Goal: Transaction & Acquisition: Purchase product/service

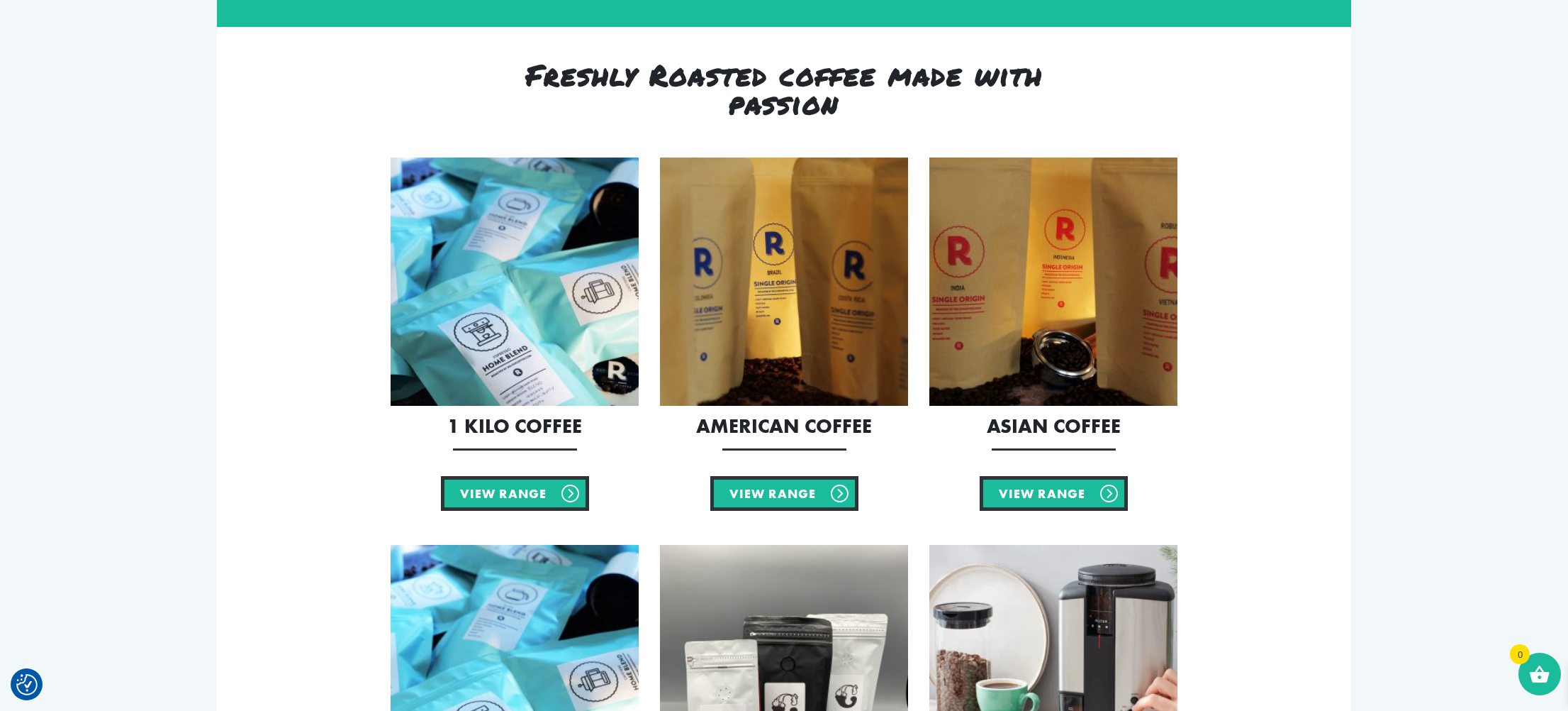
scroll to position [470, 0]
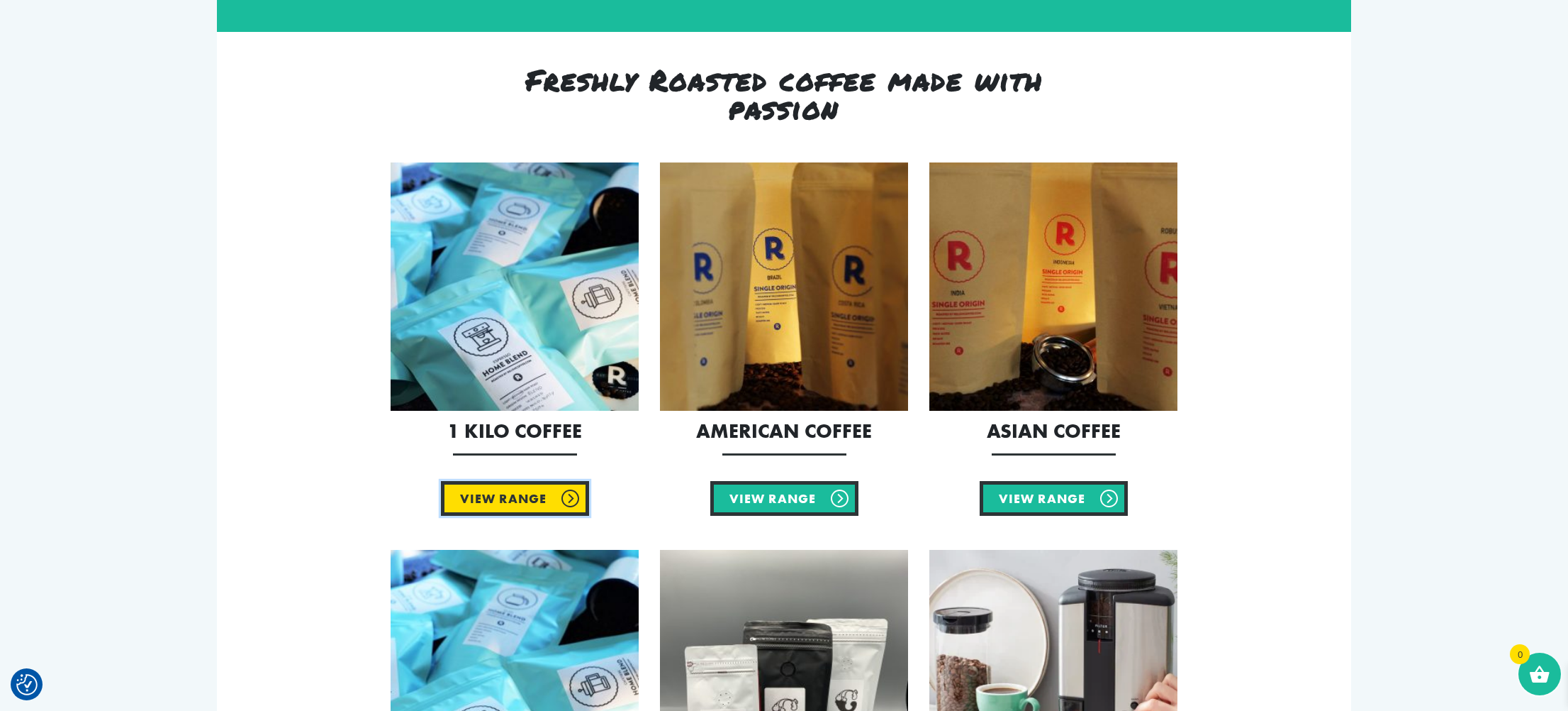
click at [480, 493] on link "View Range" at bounding box center [514, 498] width 148 height 35
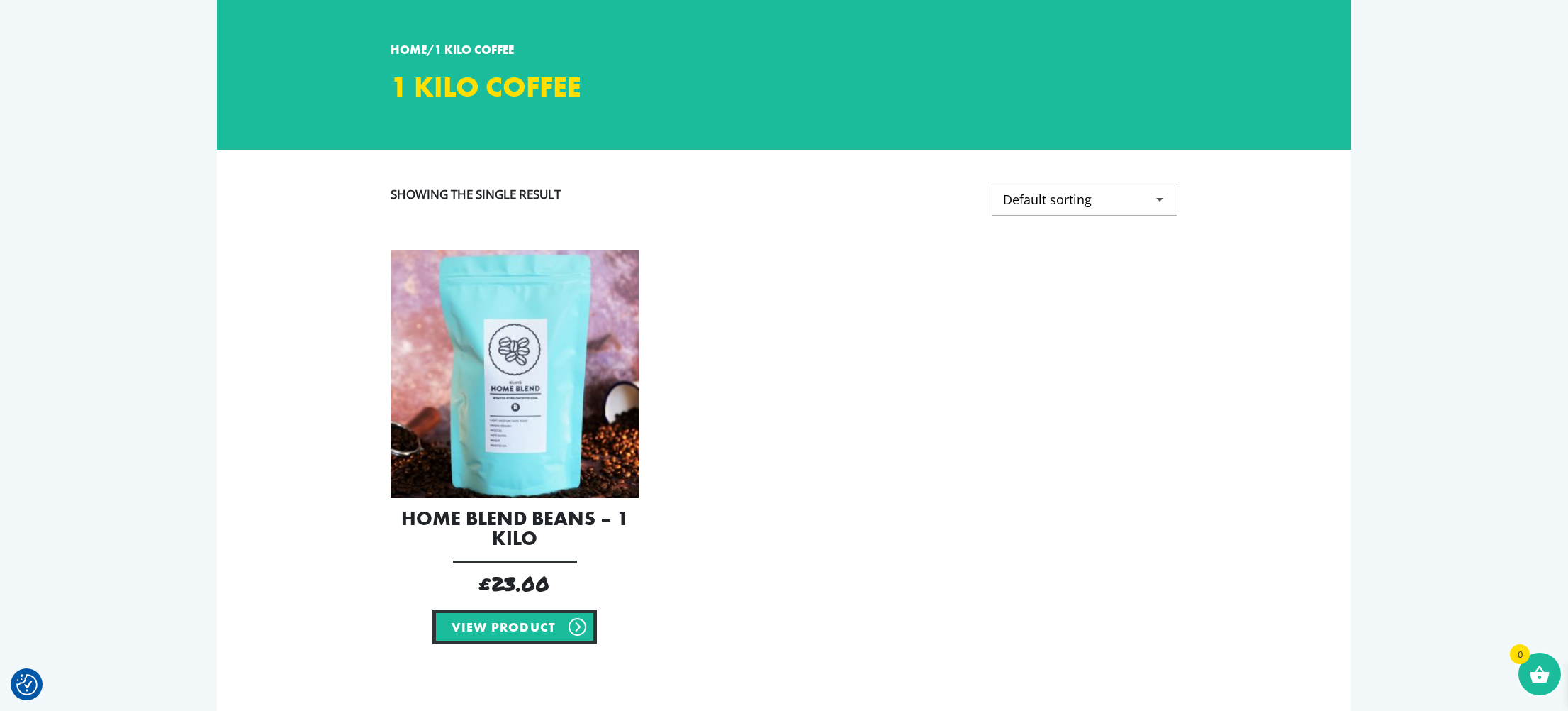
scroll to position [105, 0]
click at [1158, 200] on select "Default sorting Sort by popularity Sort by latest Sort by price: low to high So…" at bounding box center [1085, 199] width 186 height 32
click at [994, 183] on select "Default sorting Sort by popularity Sort by latest Sort by price: low to high So…" at bounding box center [1085, 199] width 186 height 32
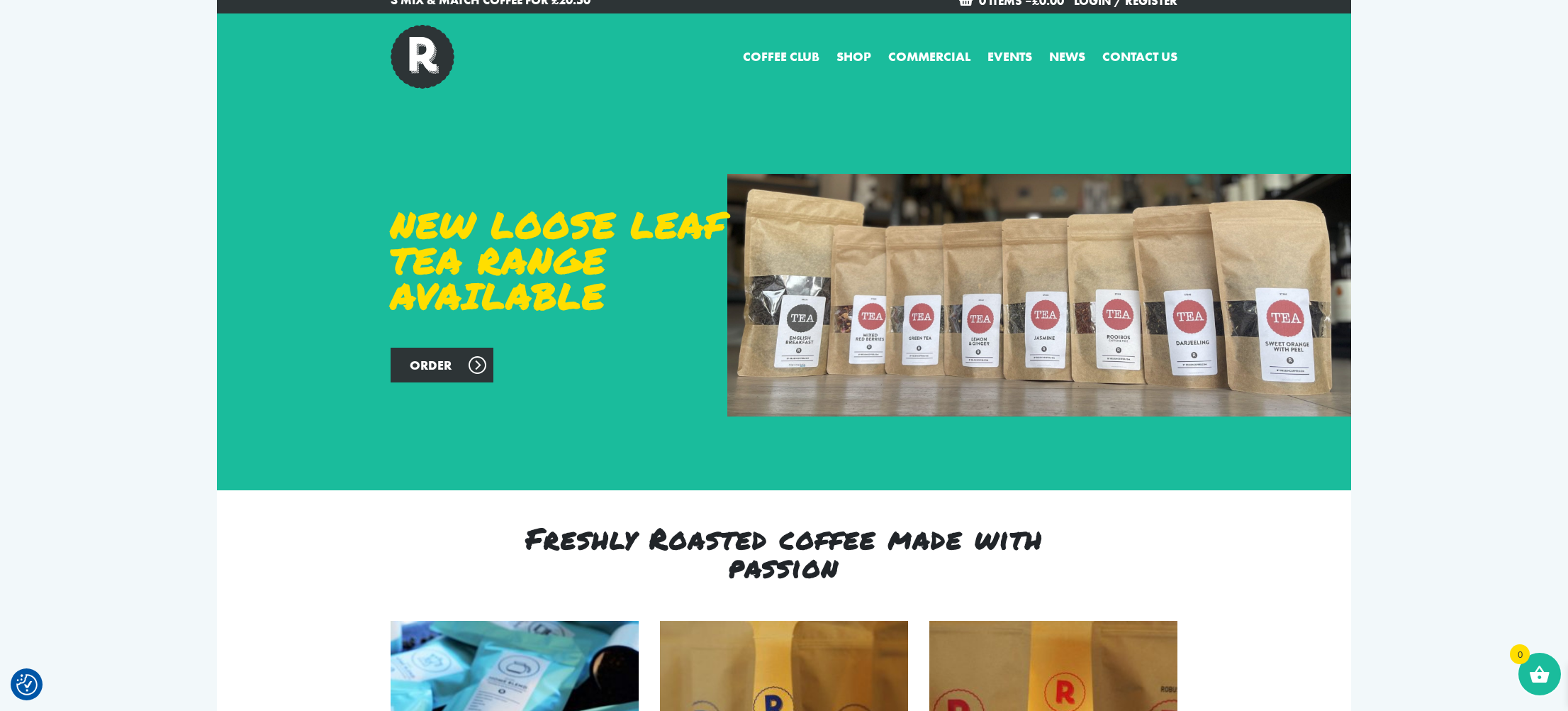
scroll to position [13, 0]
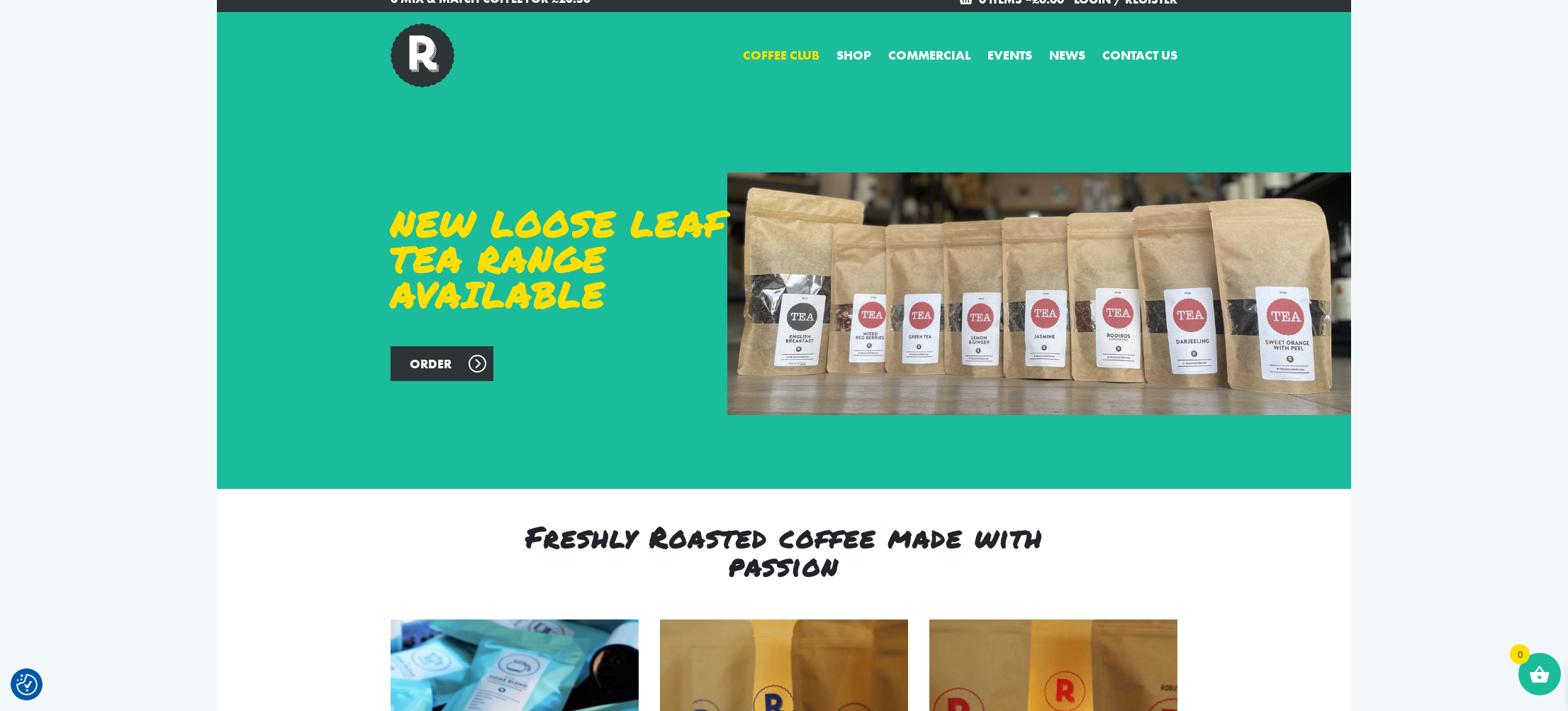
click at [775, 54] on link "Coffee Club" at bounding box center [781, 55] width 77 height 19
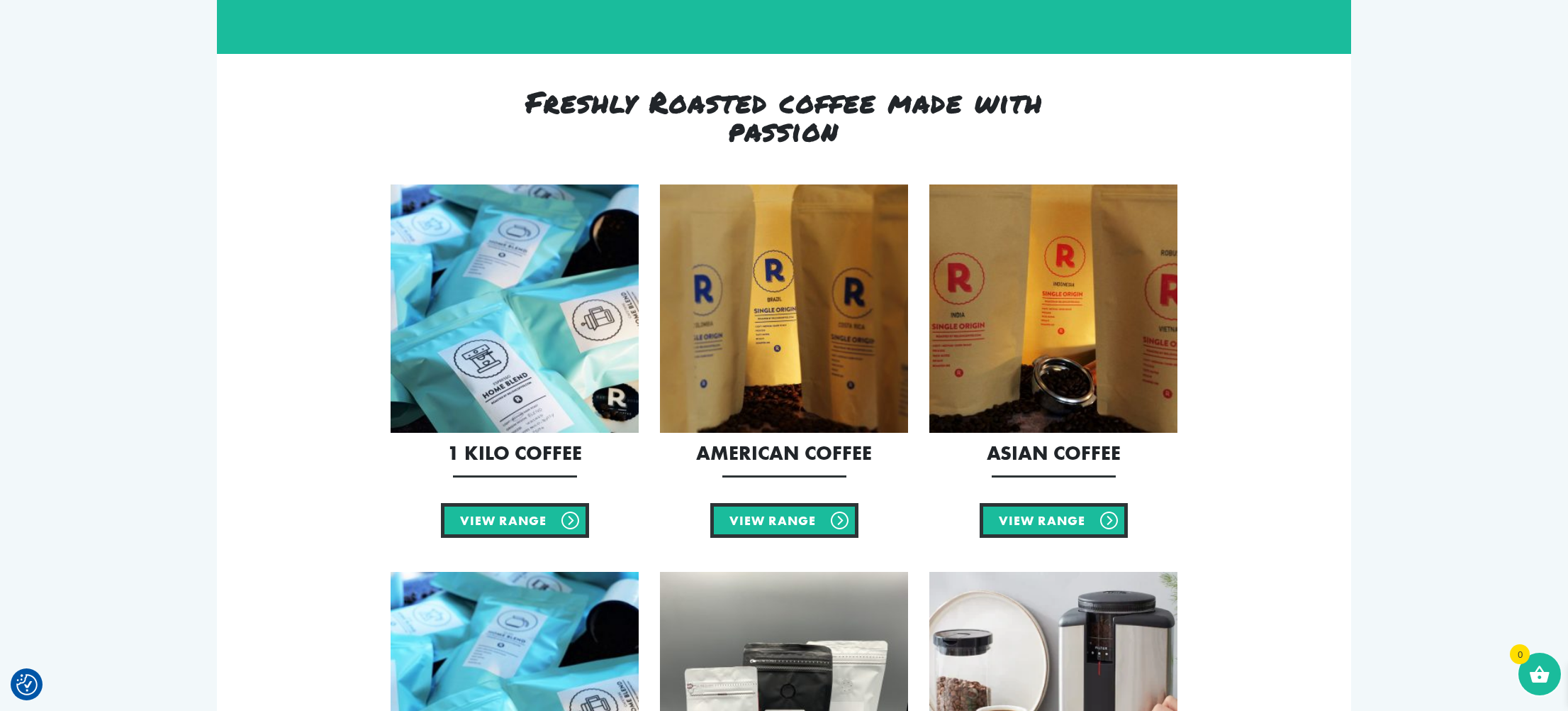
scroll to position [448, 0]
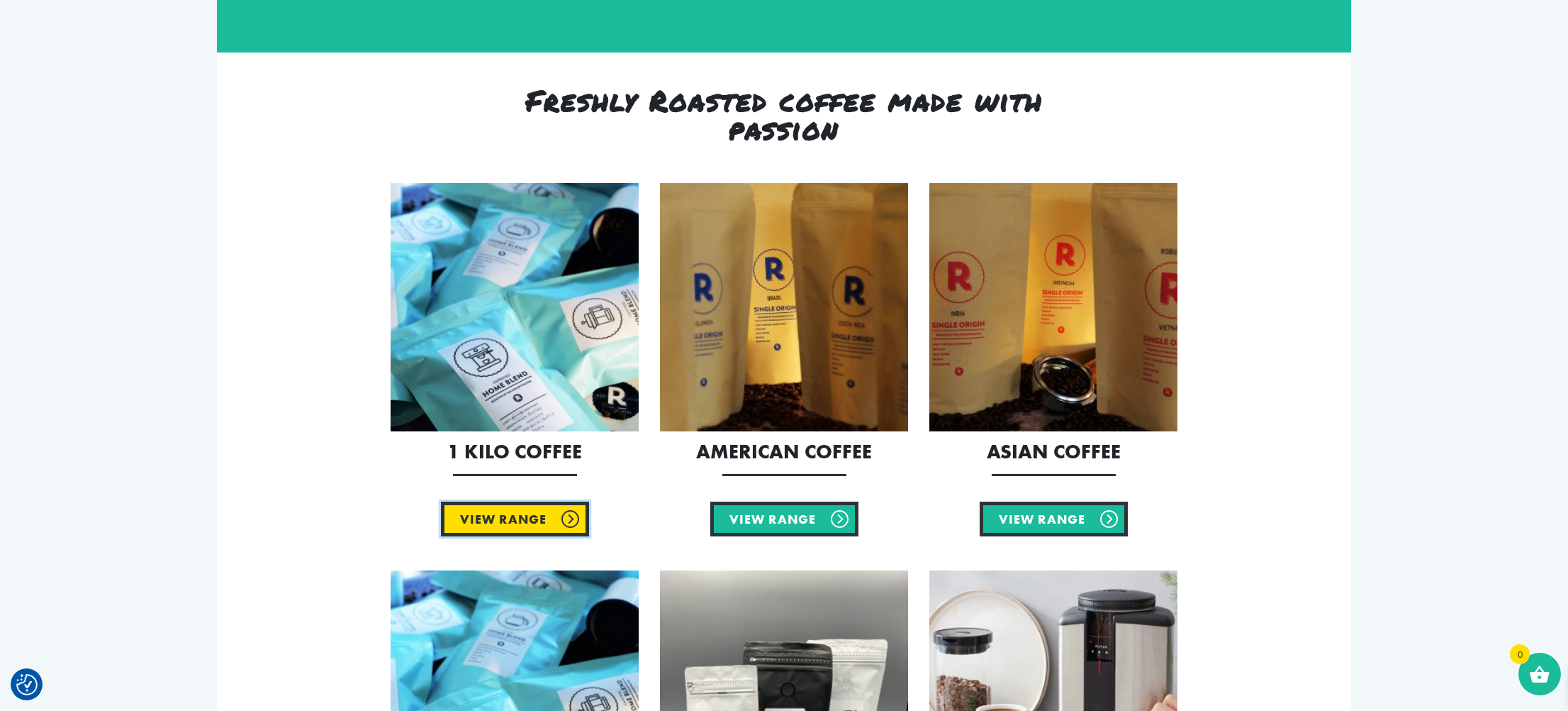
click at [526, 519] on link "View Range" at bounding box center [514, 519] width 148 height 35
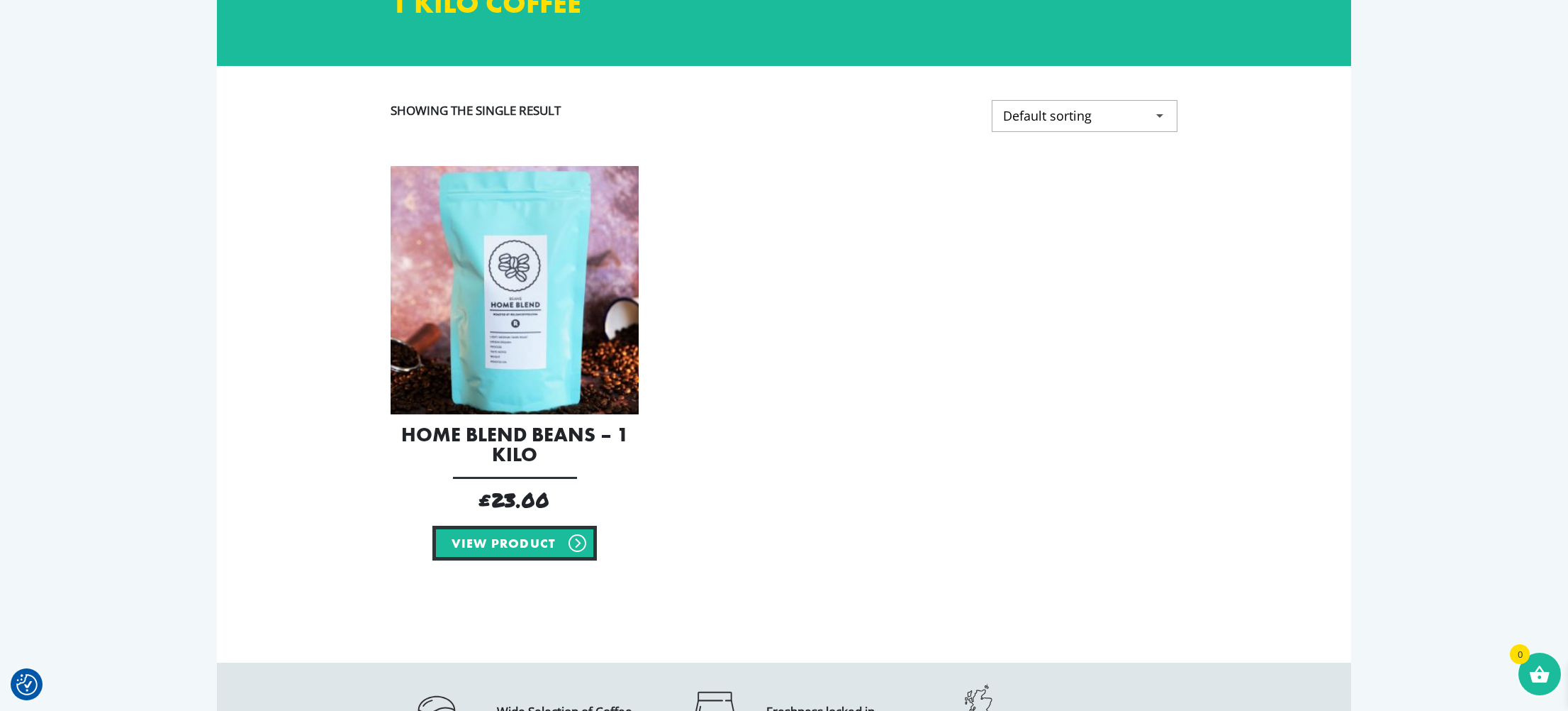
scroll to position [191, 0]
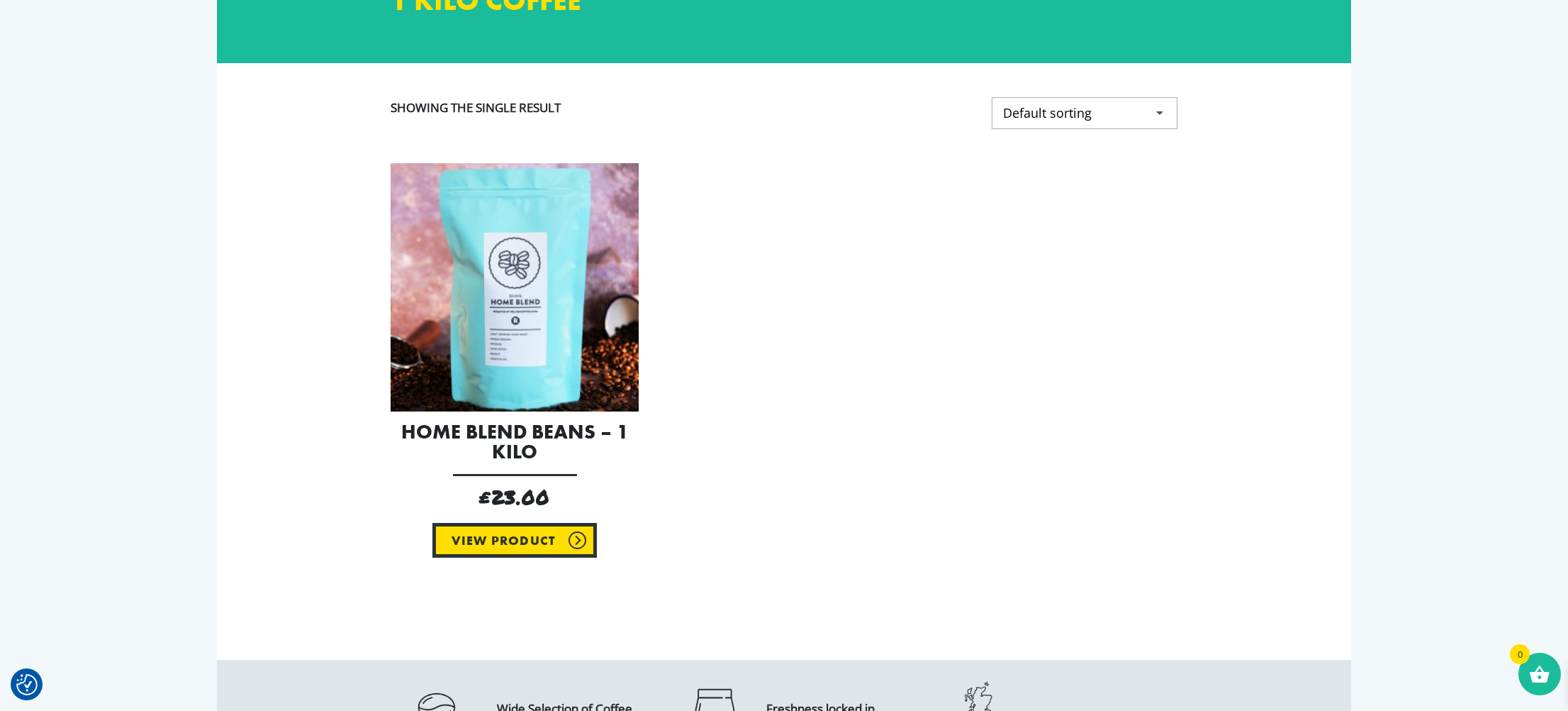
click at [509, 541] on link "View product" at bounding box center [515, 541] width 165 height 35
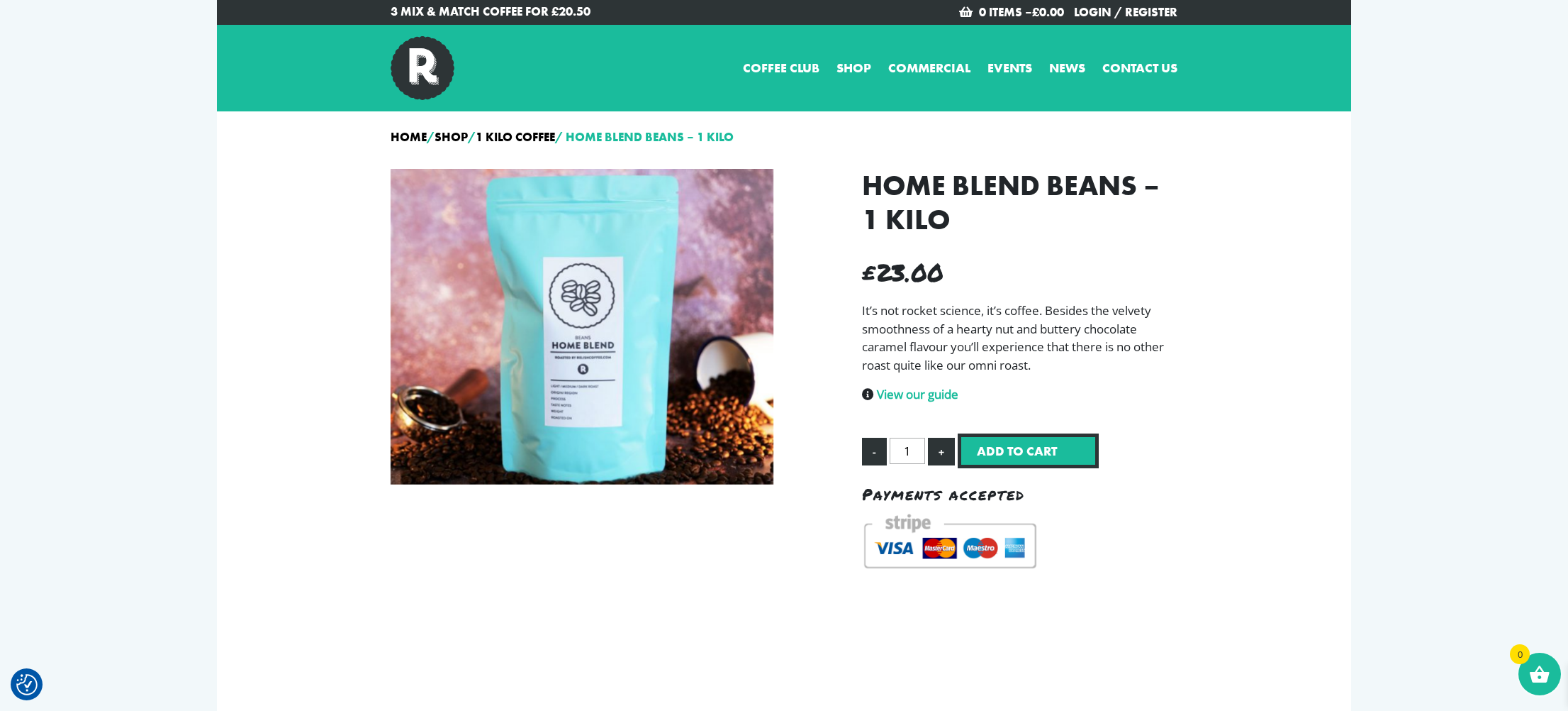
click at [1029, 454] on button "Add to cart" at bounding box center [1029, 450] width 141 height 35
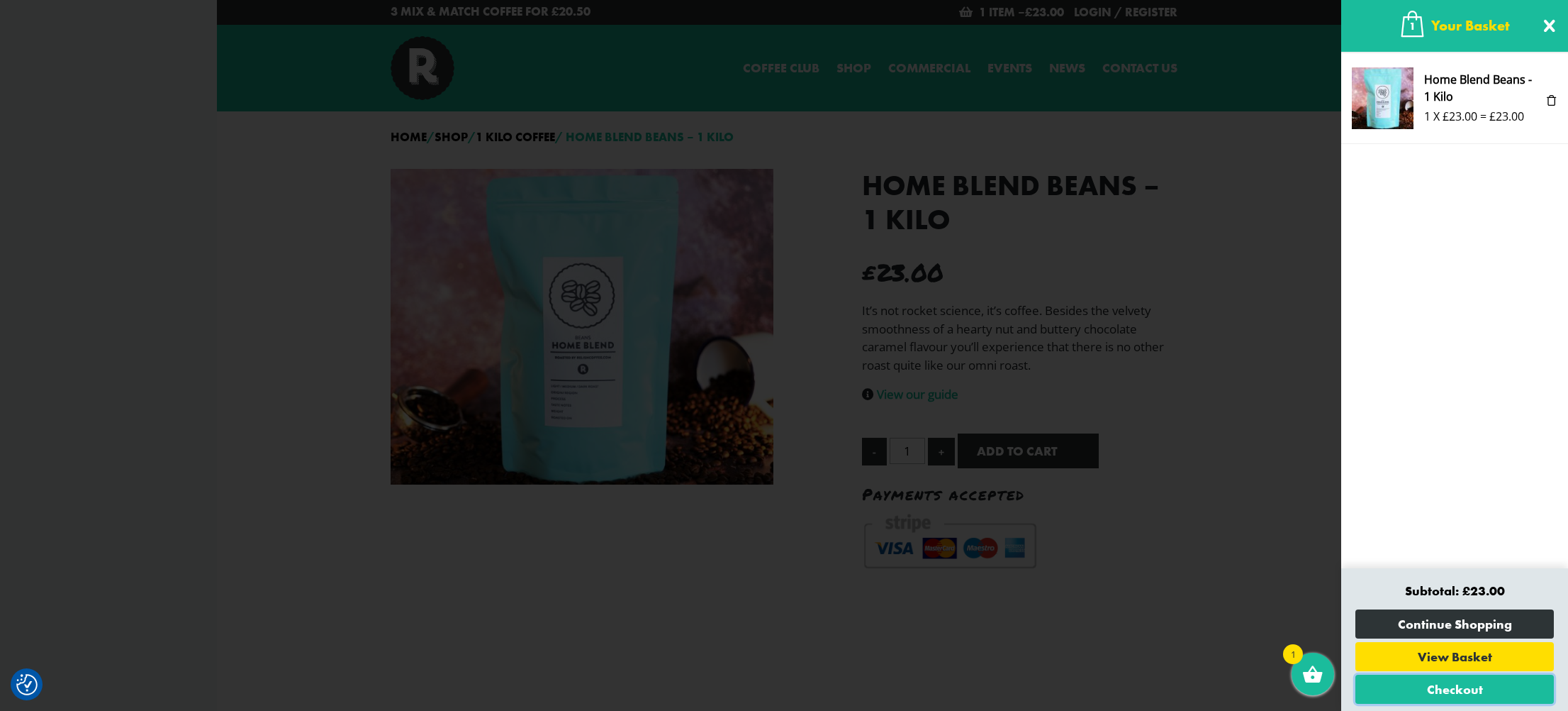
click at [1453, 692] on link "Checkout" at bounding box center [1455, 689] width 199 height 29
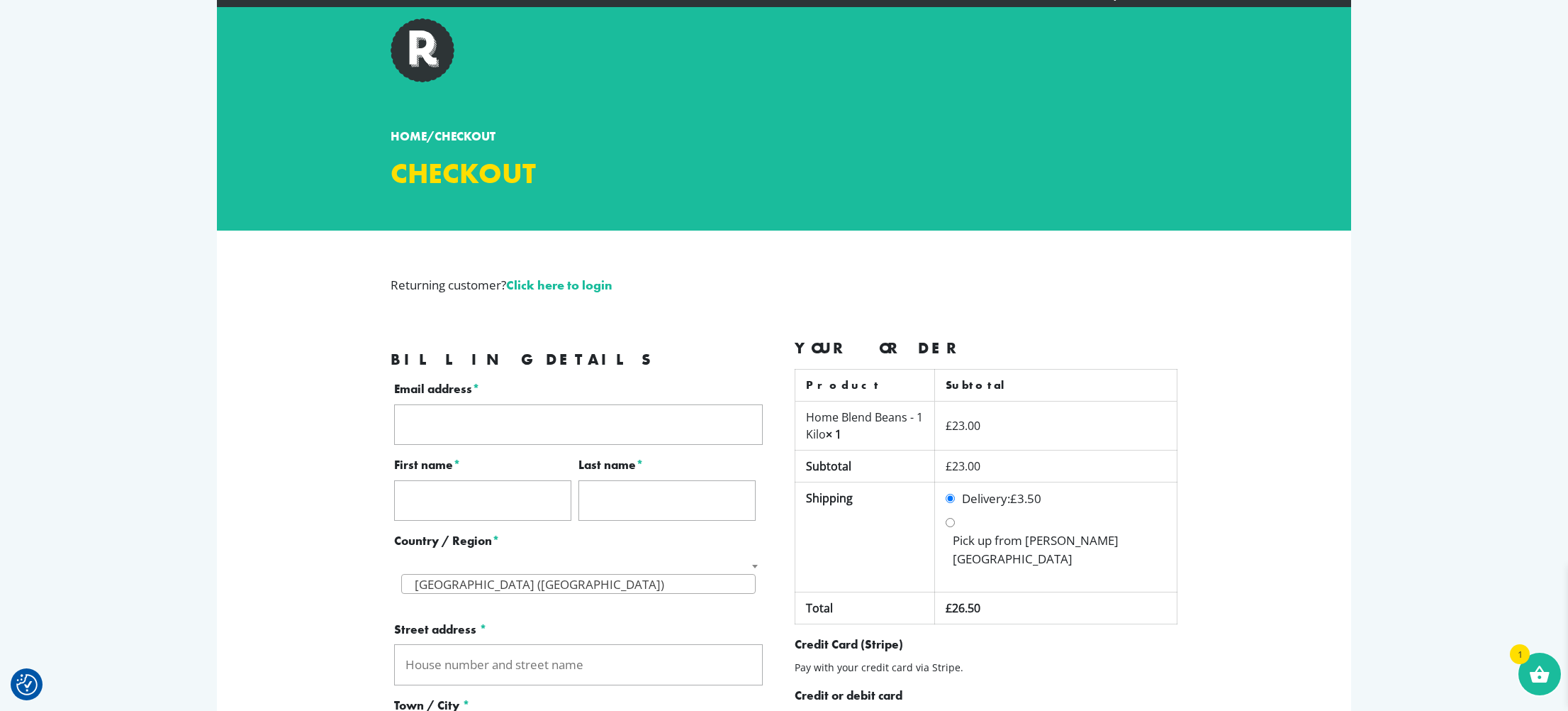
scroll to position [13, 0]
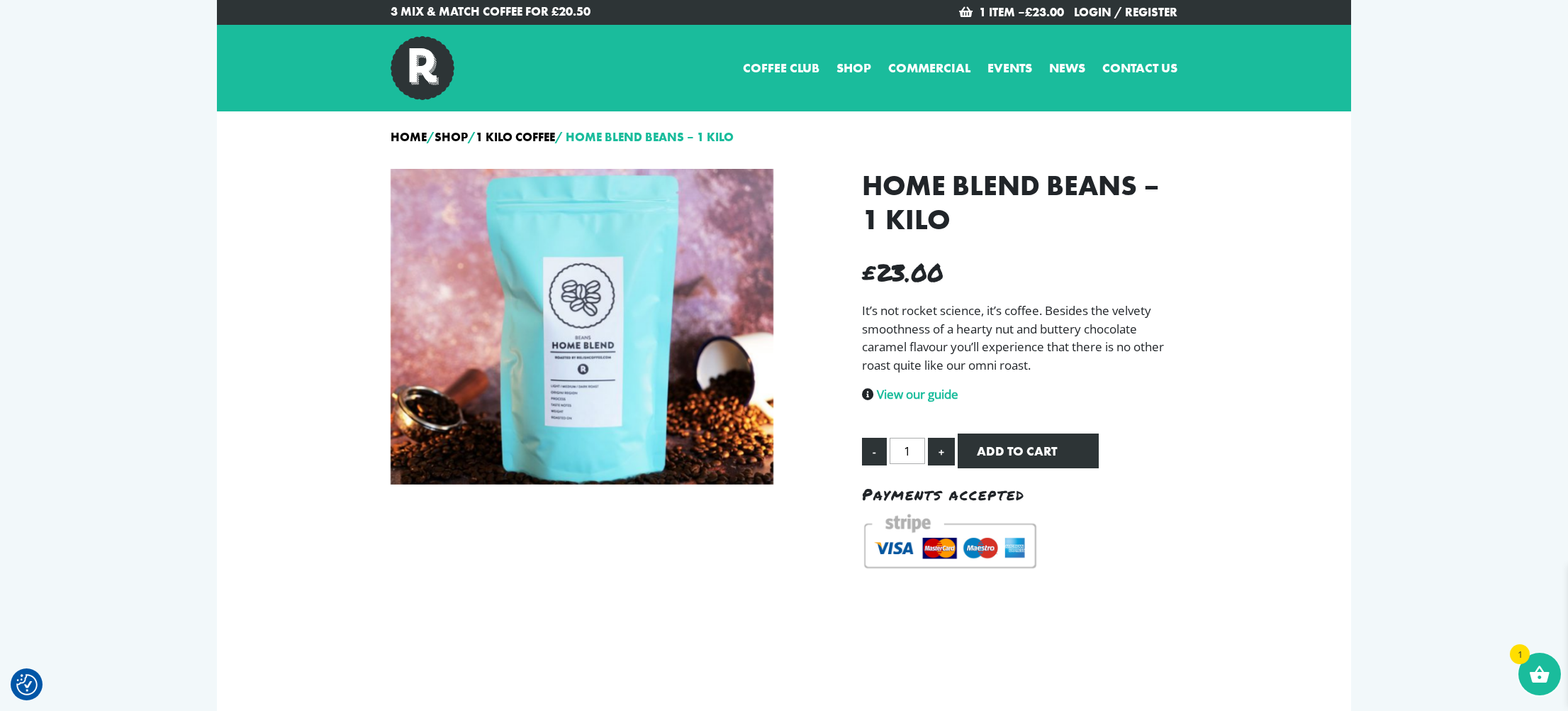
click at [943, 451] on button "+" at bounding box center [941, 451] width 27 height 28
type input "2"
click at [1035, 451] on button "Add to cart" at bounding box center [1029, 450] width 141 height 35
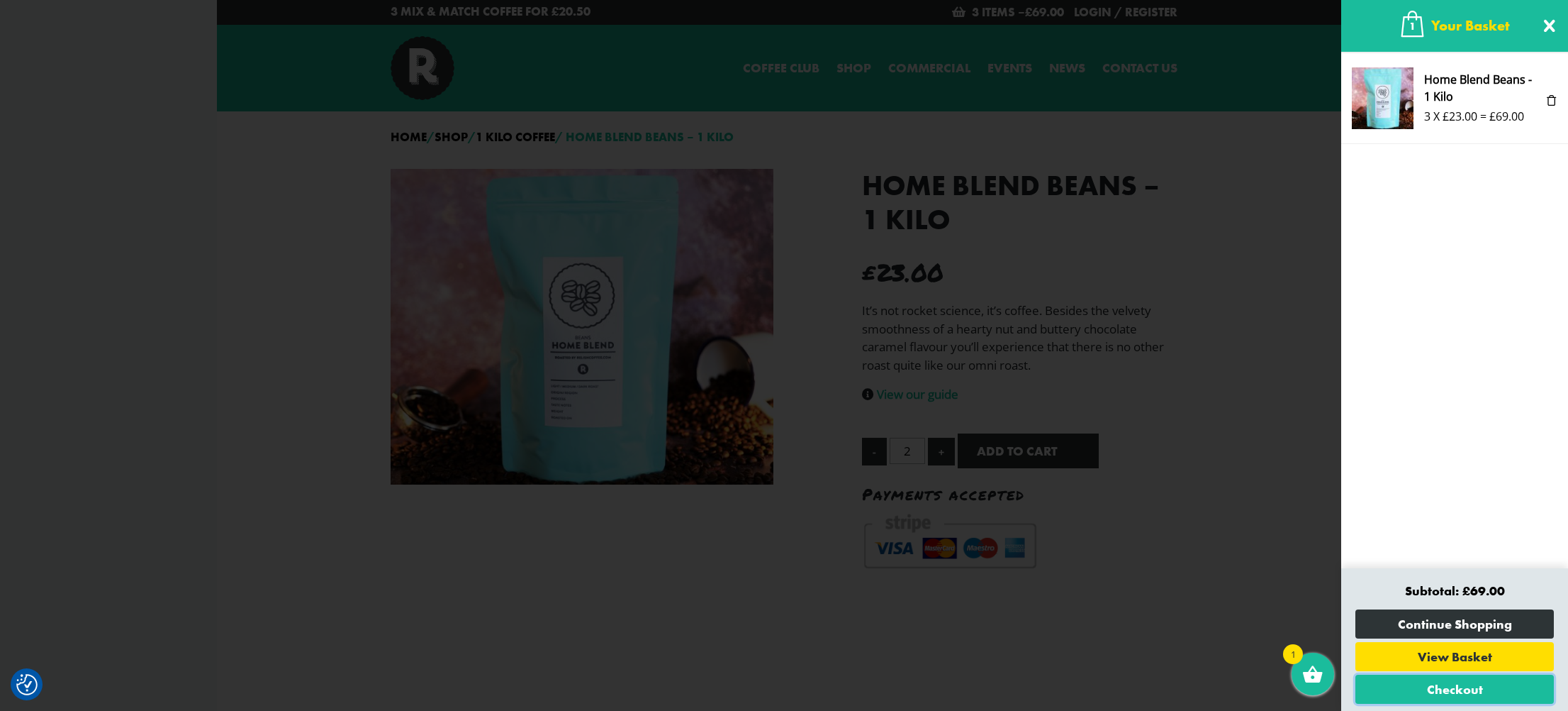
click at [1465, 690] on link "Checkout" at bounding box center [1455, 689] width 199 height 29
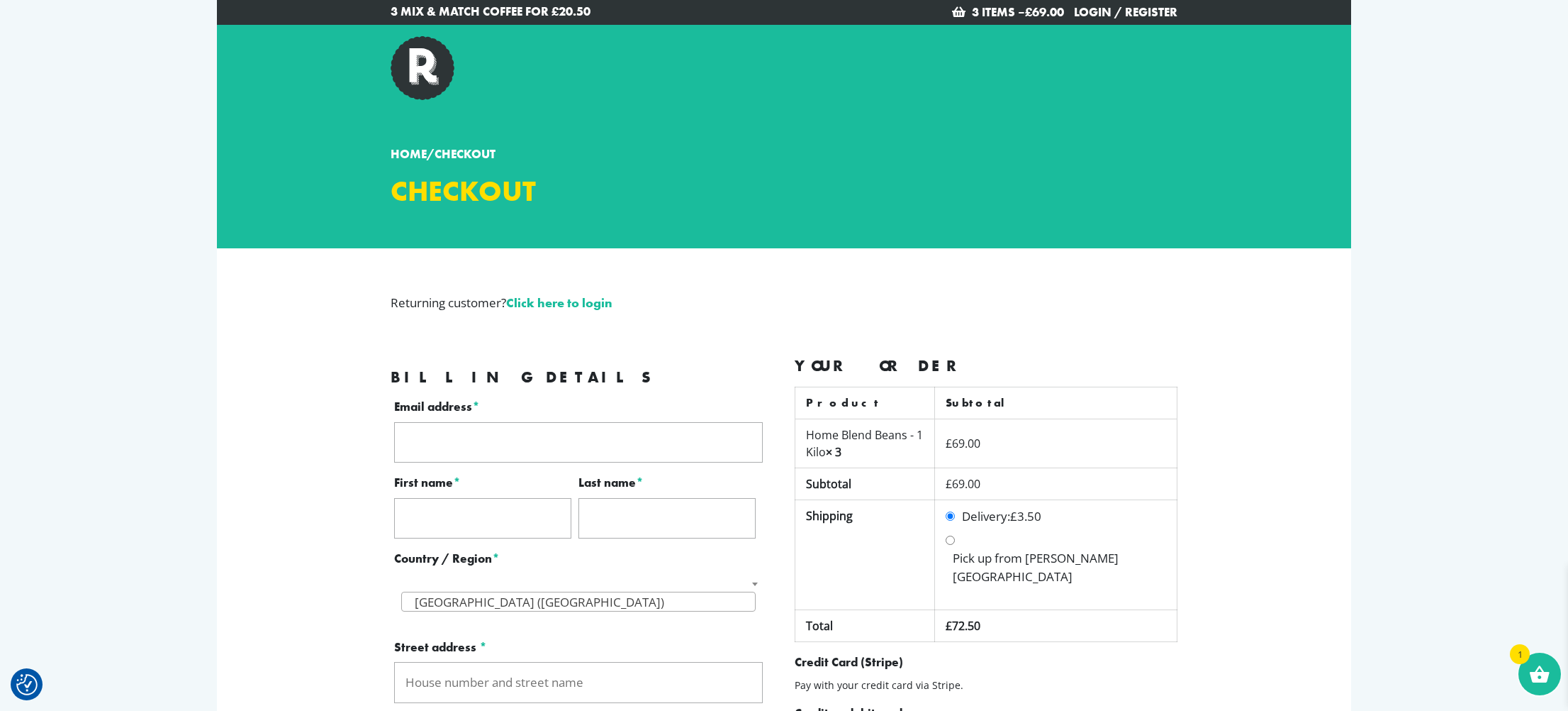
click at [428, 444] on input "Email address *" at bounding box center [578, 443] width 369 height 41
type input "[PERSON_NAME][EMAIL_ADDRESS][DOMAIN_NAME]"
click at [436, 516] on input "First name *" at bounding box center [482, 518] width 177 height 41
type input "[PERSON_NAME]"
click at [624, 525] on input "Last name *" at bounding box center [666, 518] width 177 height 41
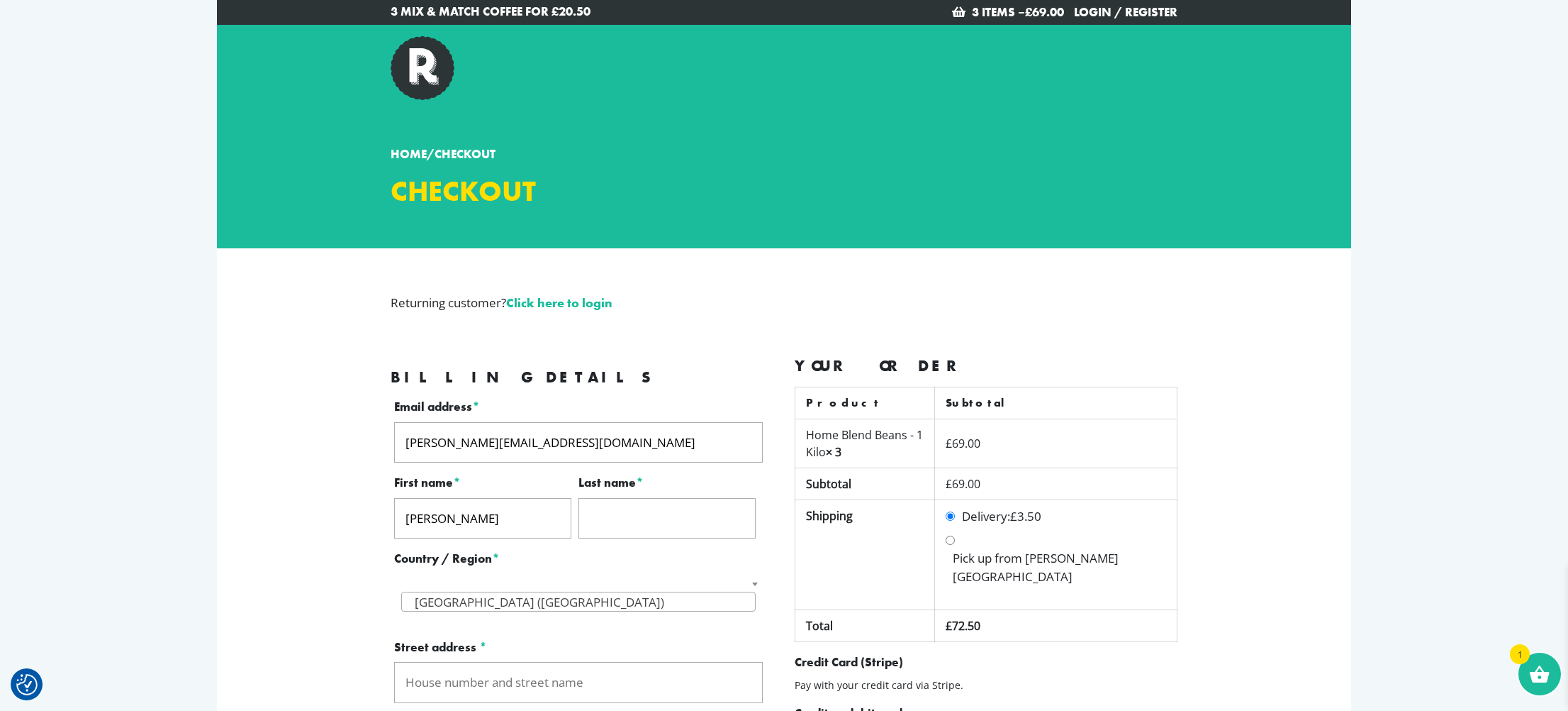
type input "[PERSON_NAME]"
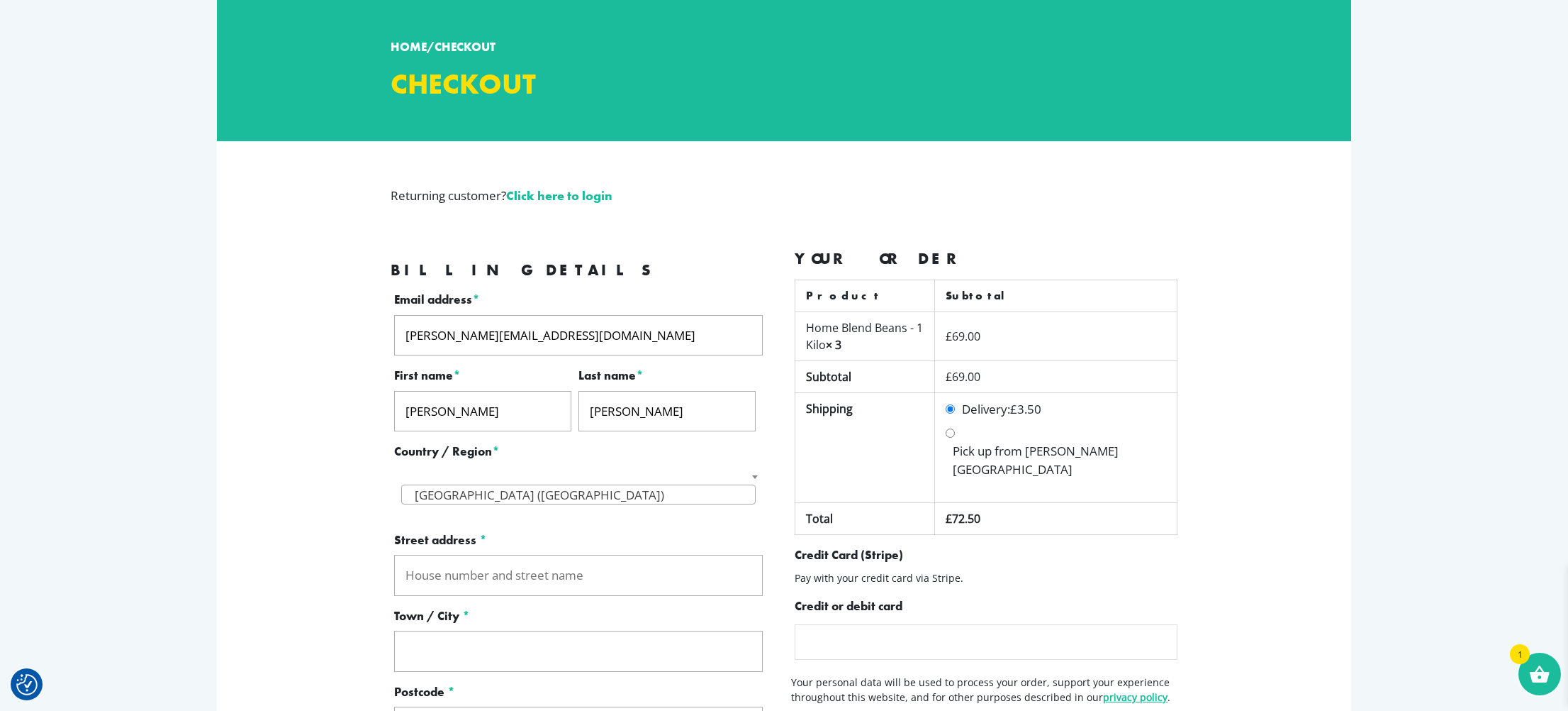
scroll to position [113, 0]
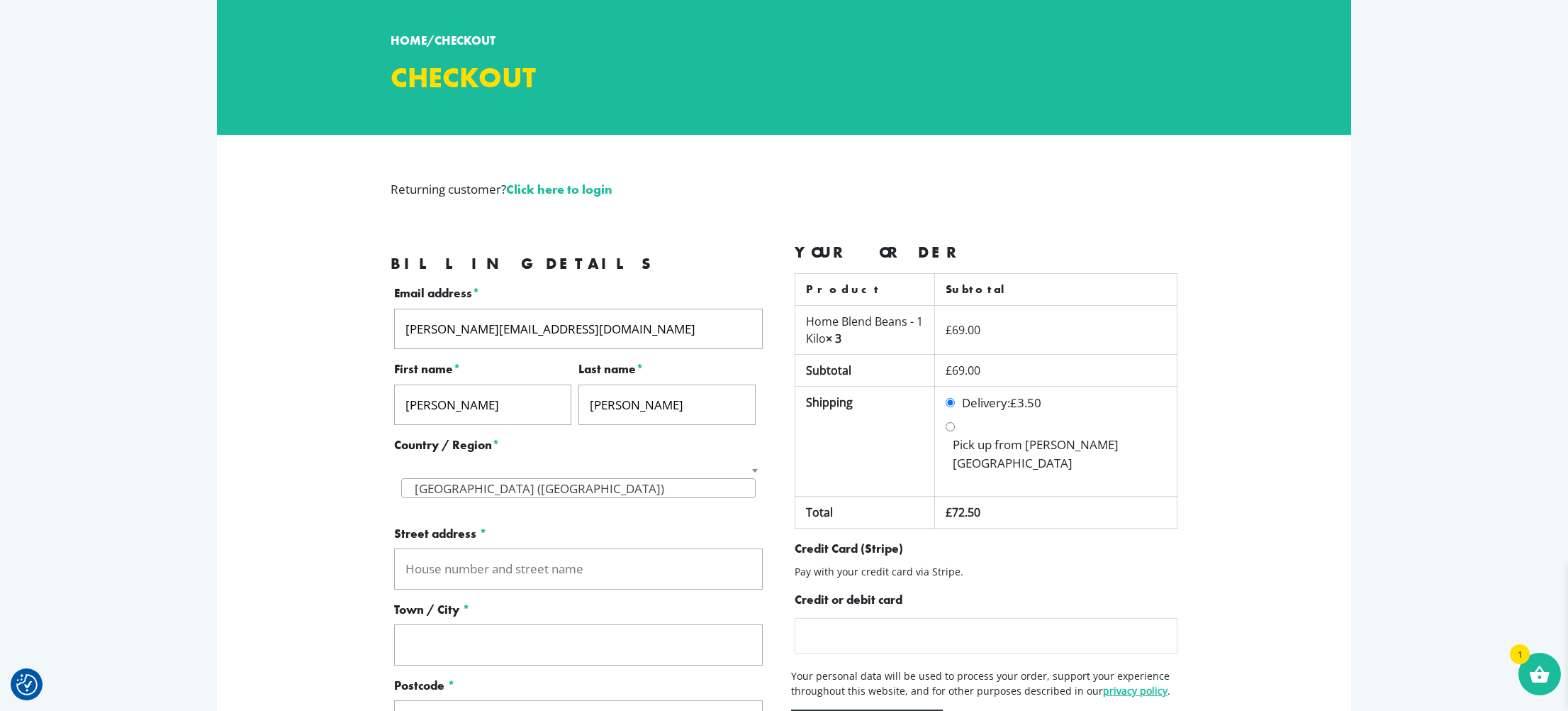
click at [413, 565] on input "Street address *" at bounding box center [578, 569] width 369 height 41
type input "[STREET_ADDRESS]"
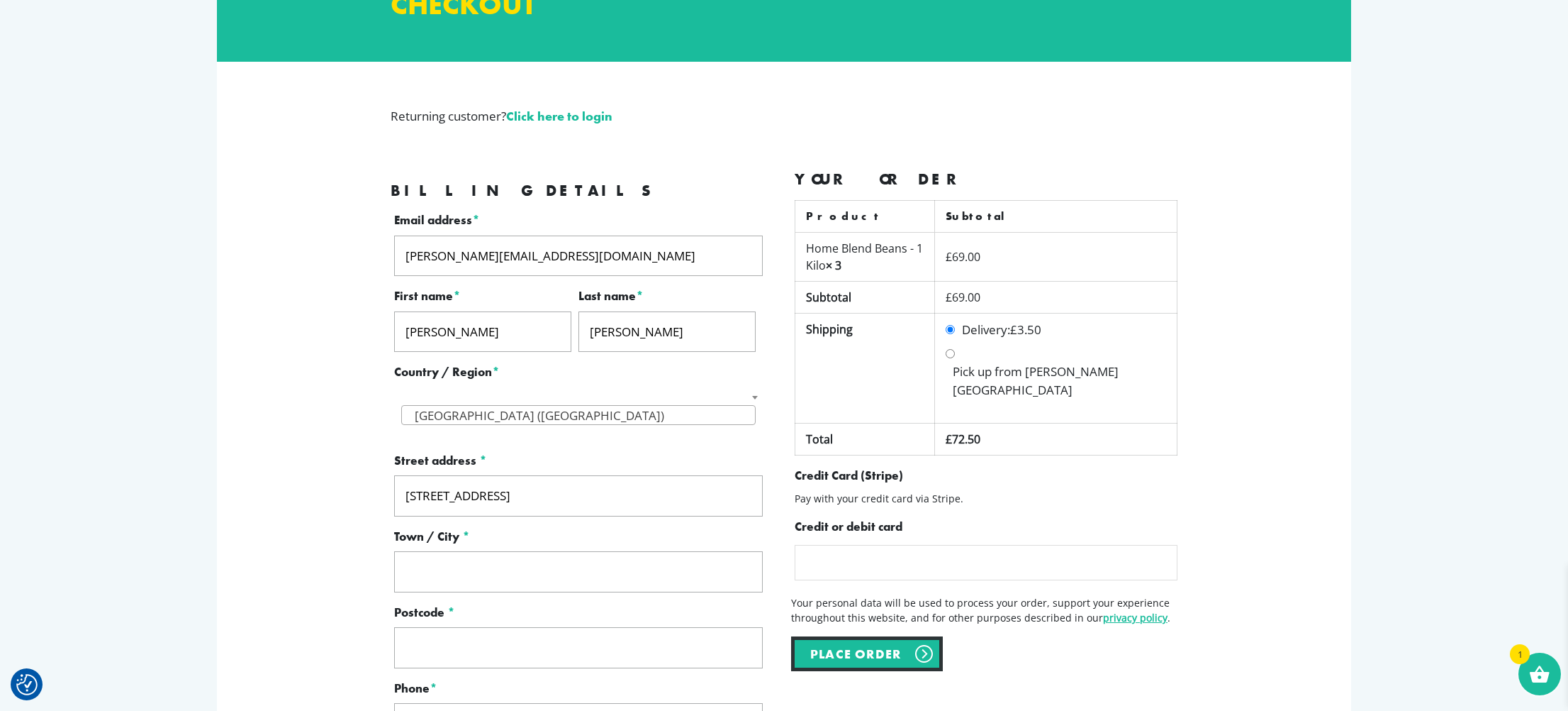
scroll to position [200, 0]
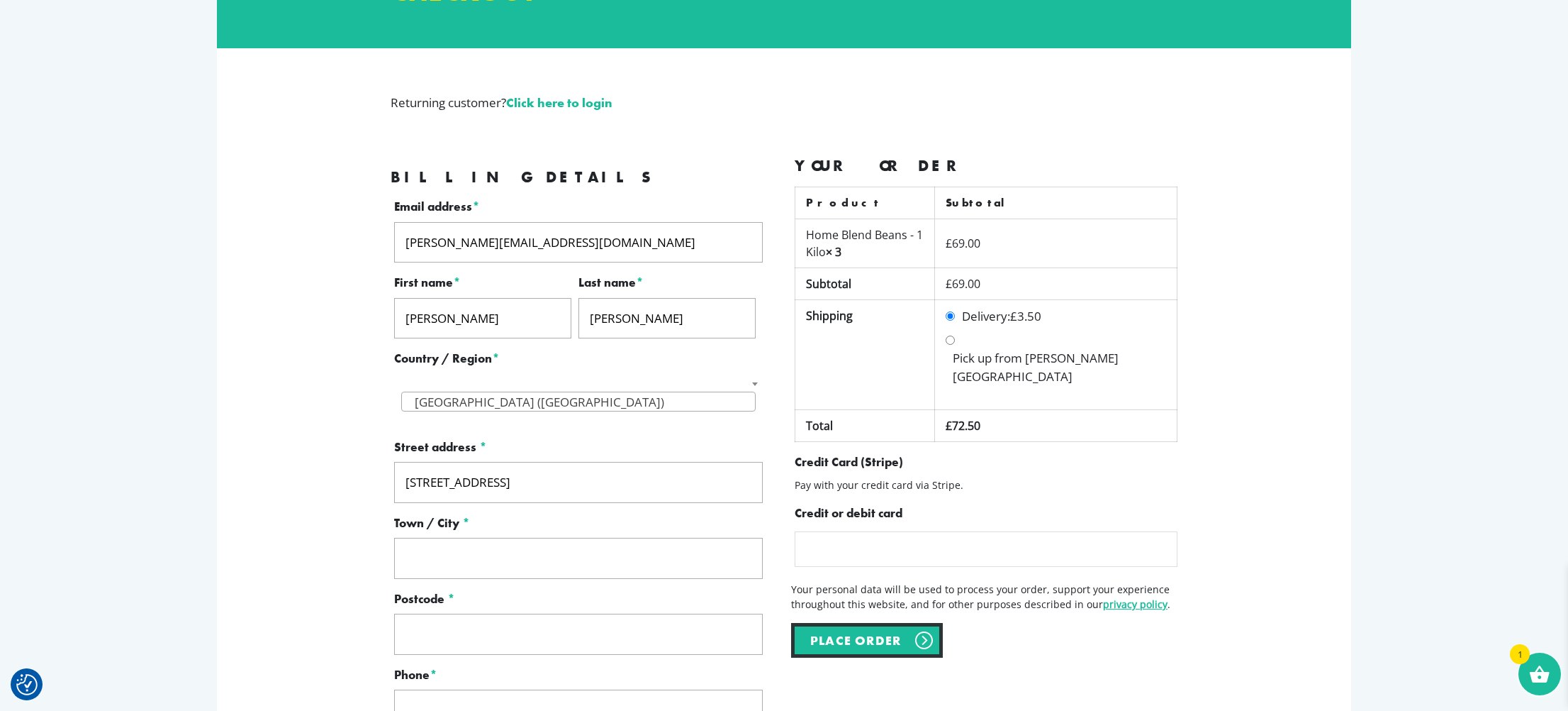
click at [452, 557] on input "Town / City *" at bounding box center [578, 558] width 369 height 41
type input "[GEOGRAPHIC_DATA]"
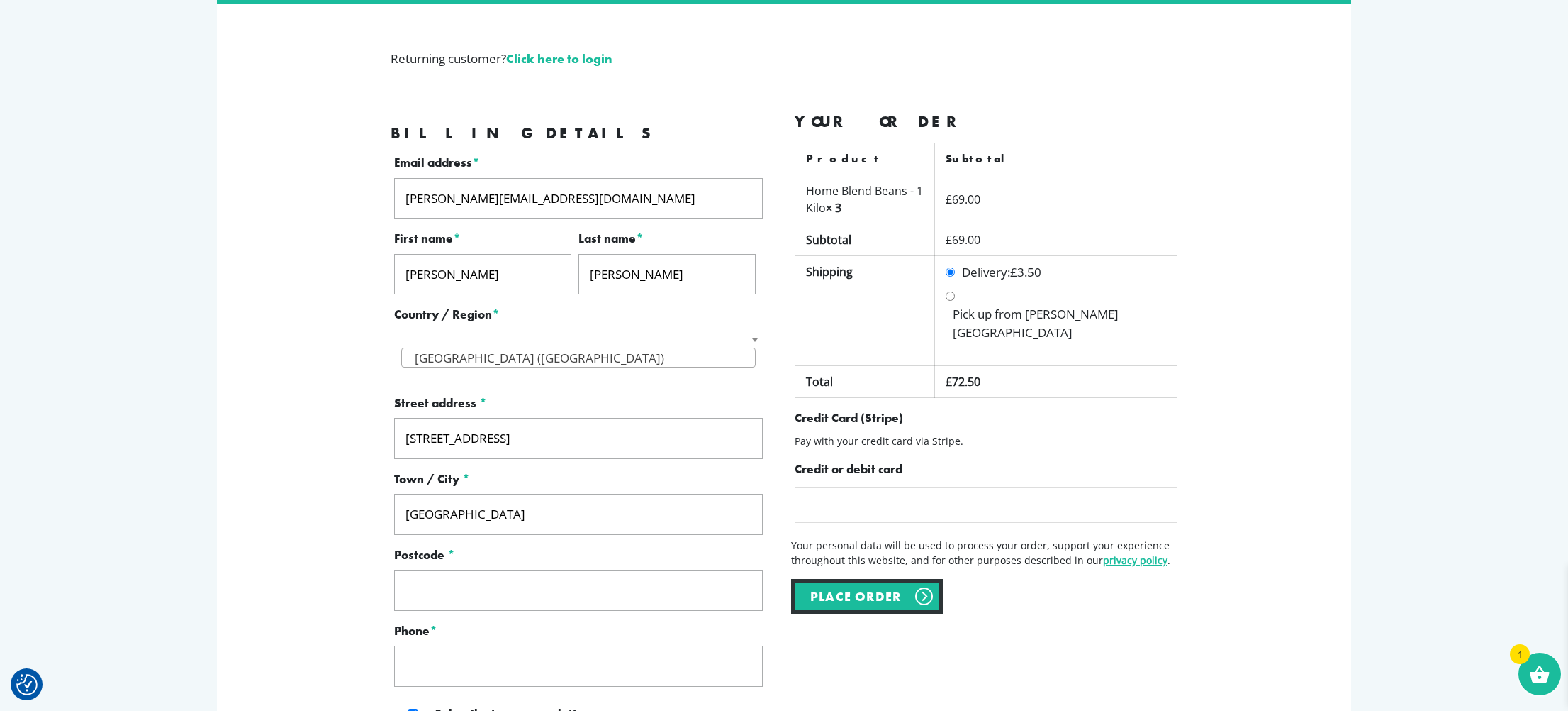
scroll to position [258, 0]
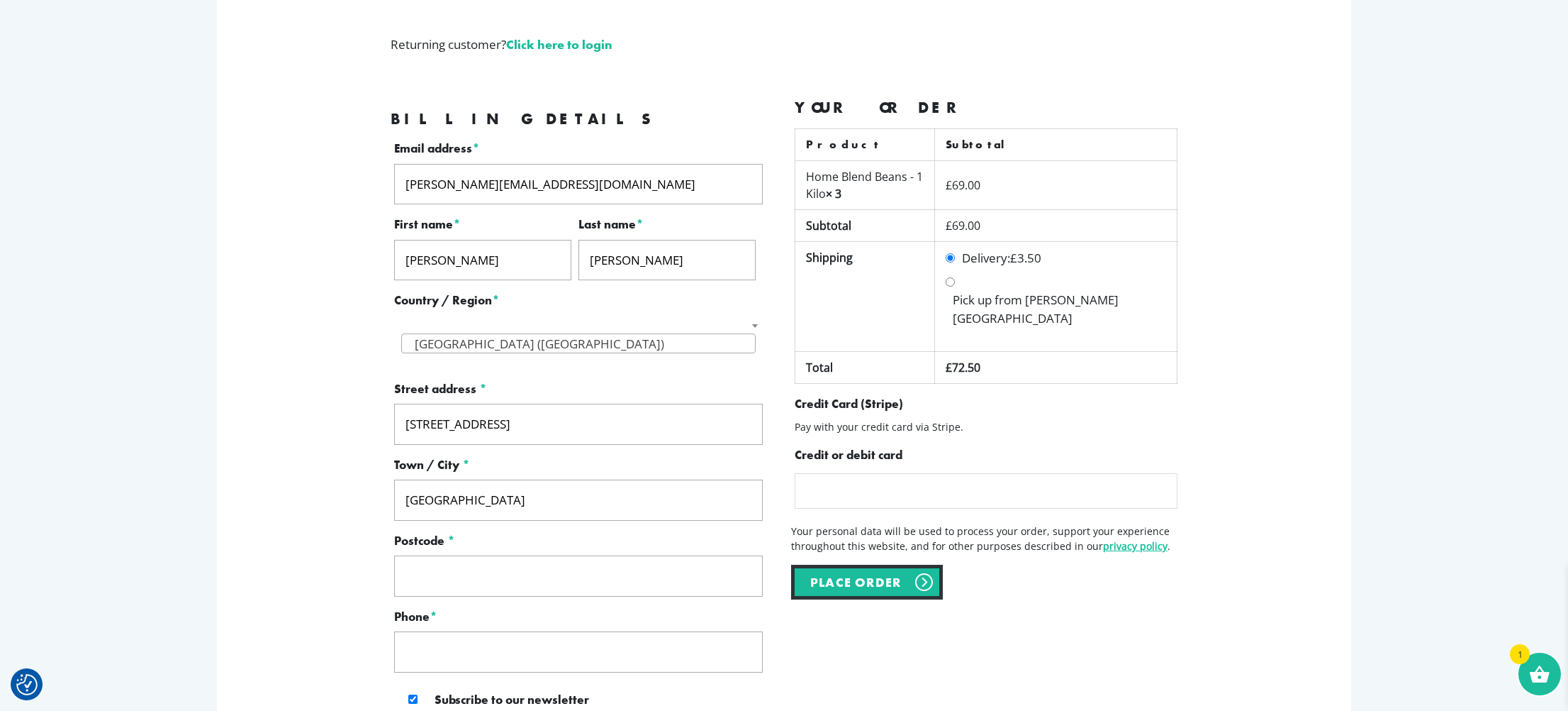
click at [448, 572] on input "Postcode *" at bounding box center [578, 575] width 369 height 41
type input "NE13 8AN"
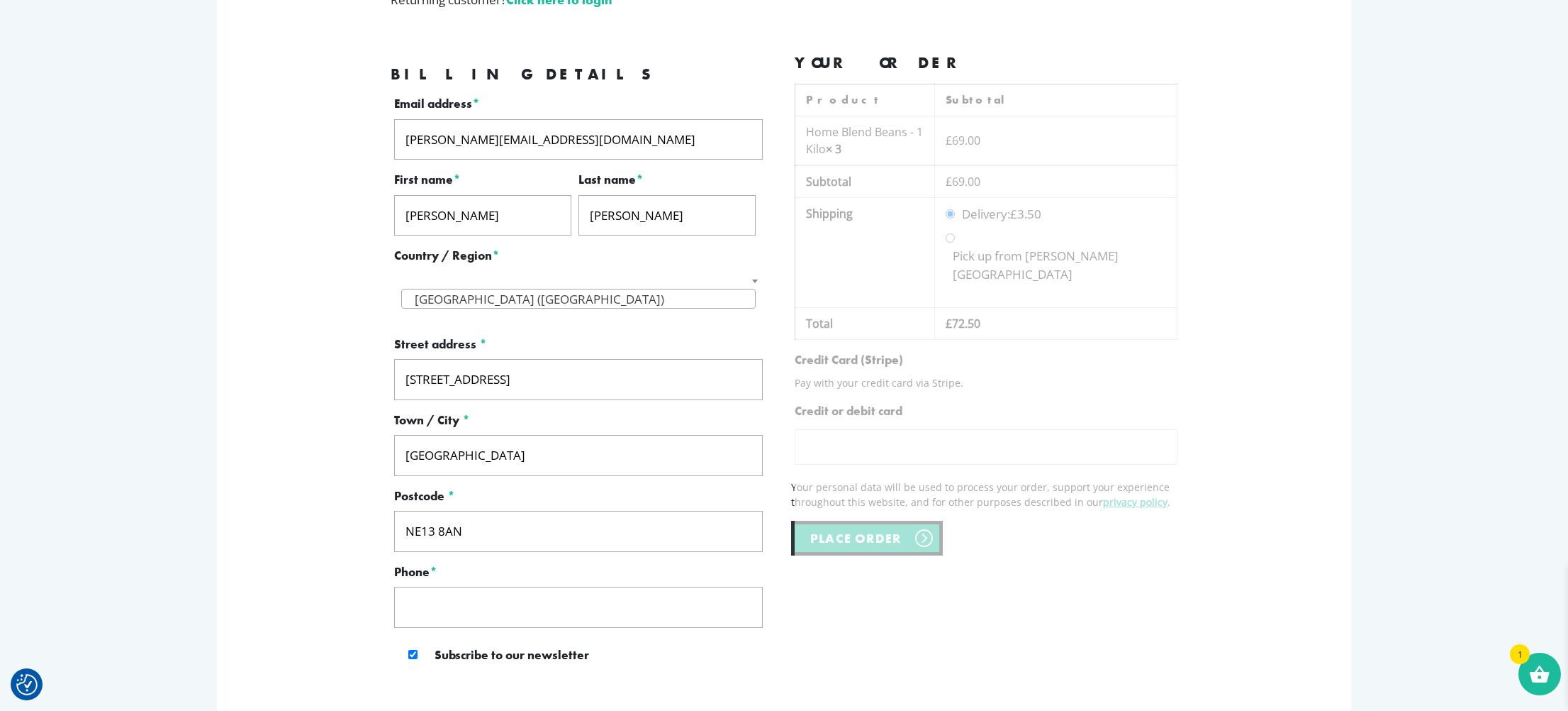
scroll to position [352, 0]
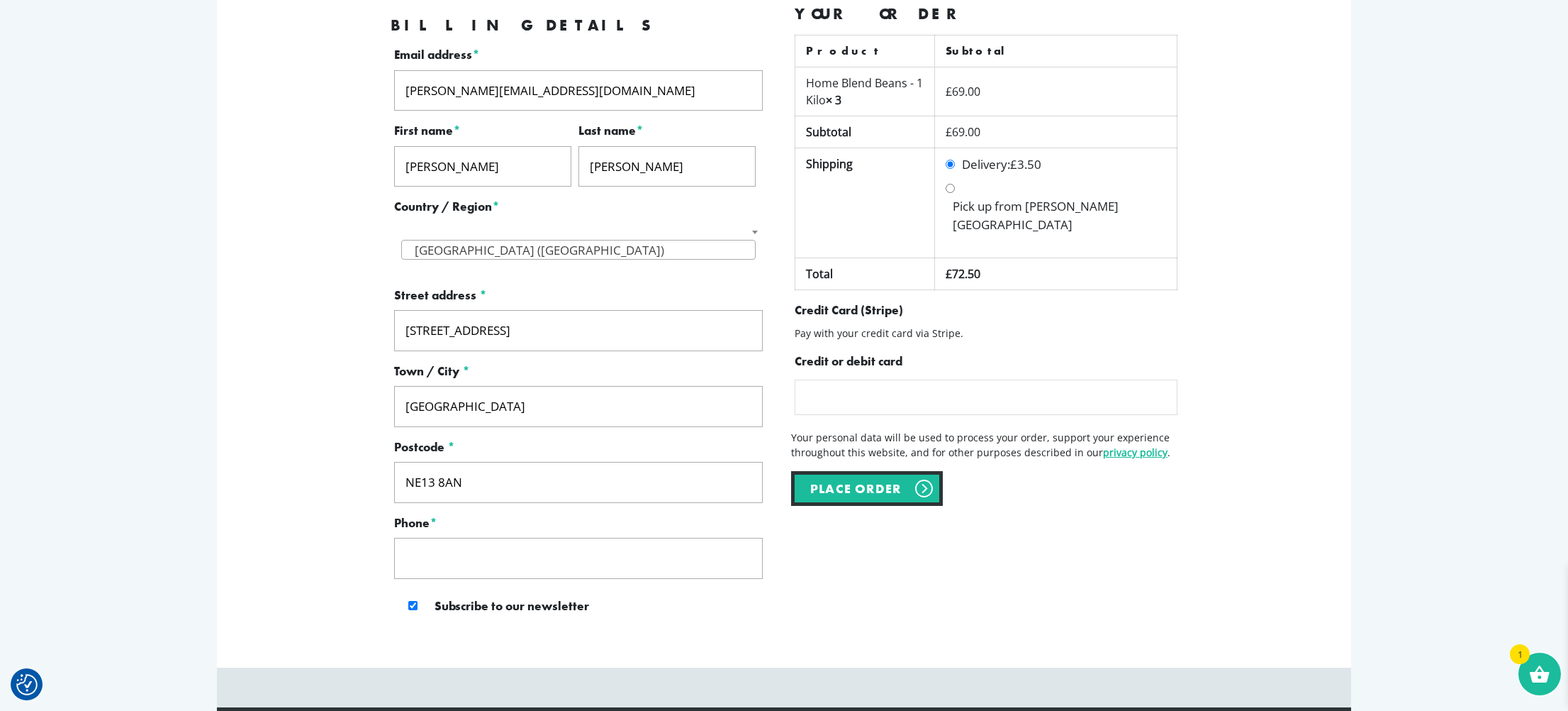
click at [430, 556] on input "Phone *" at bounding box center [578, 558] width 369 height 41
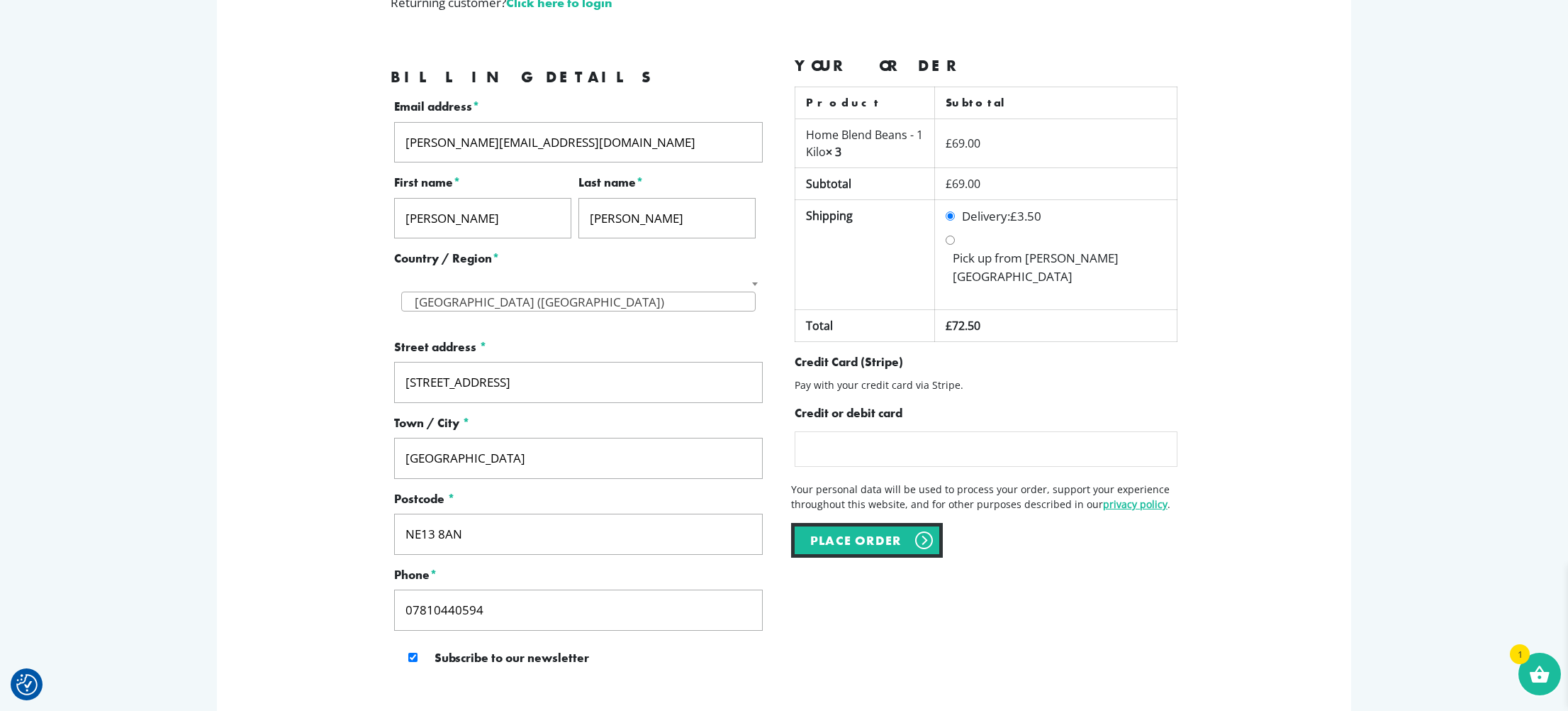
scroll to position [306, 0]
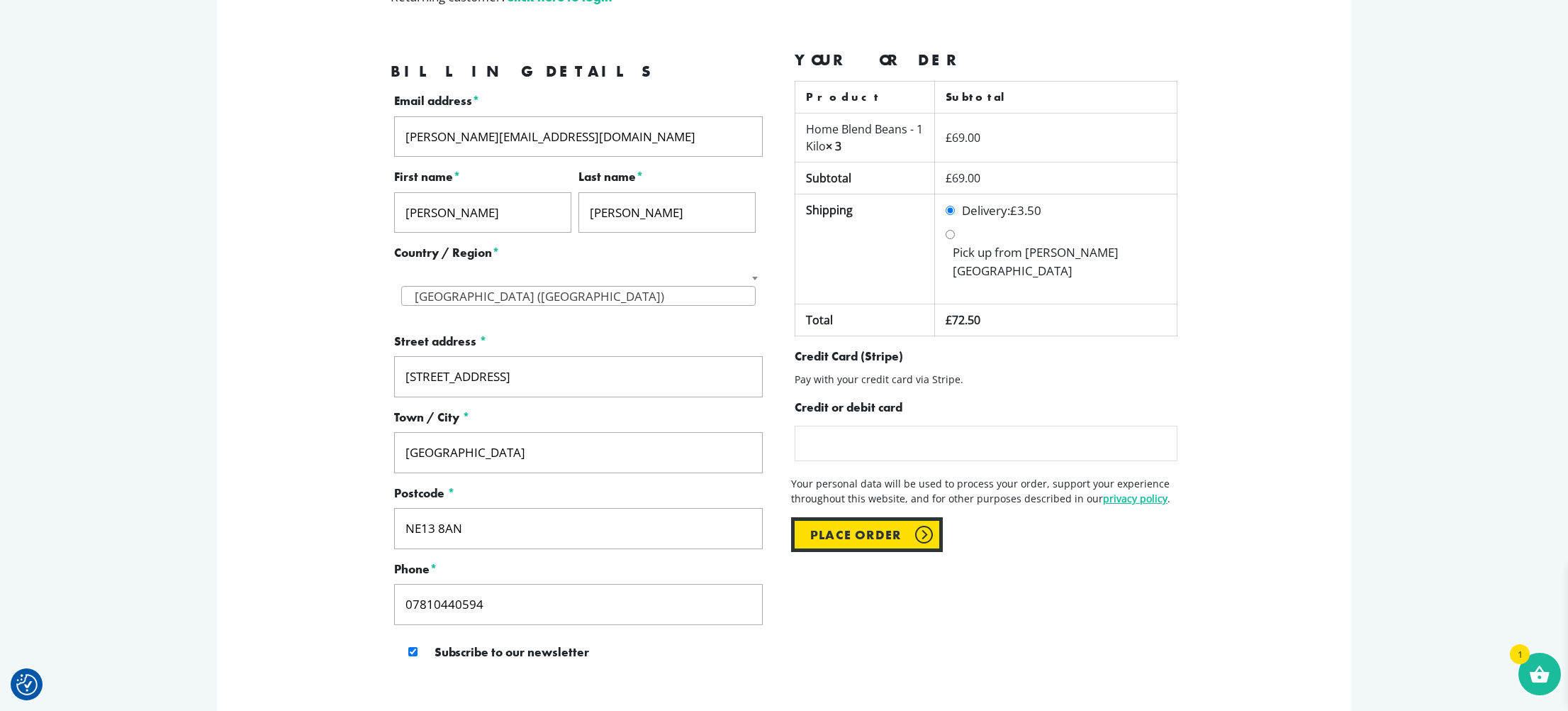
type input "07810440594"
click at [841, 517] on button "Place order" at bounding box center [867, 535] width 152 height 35
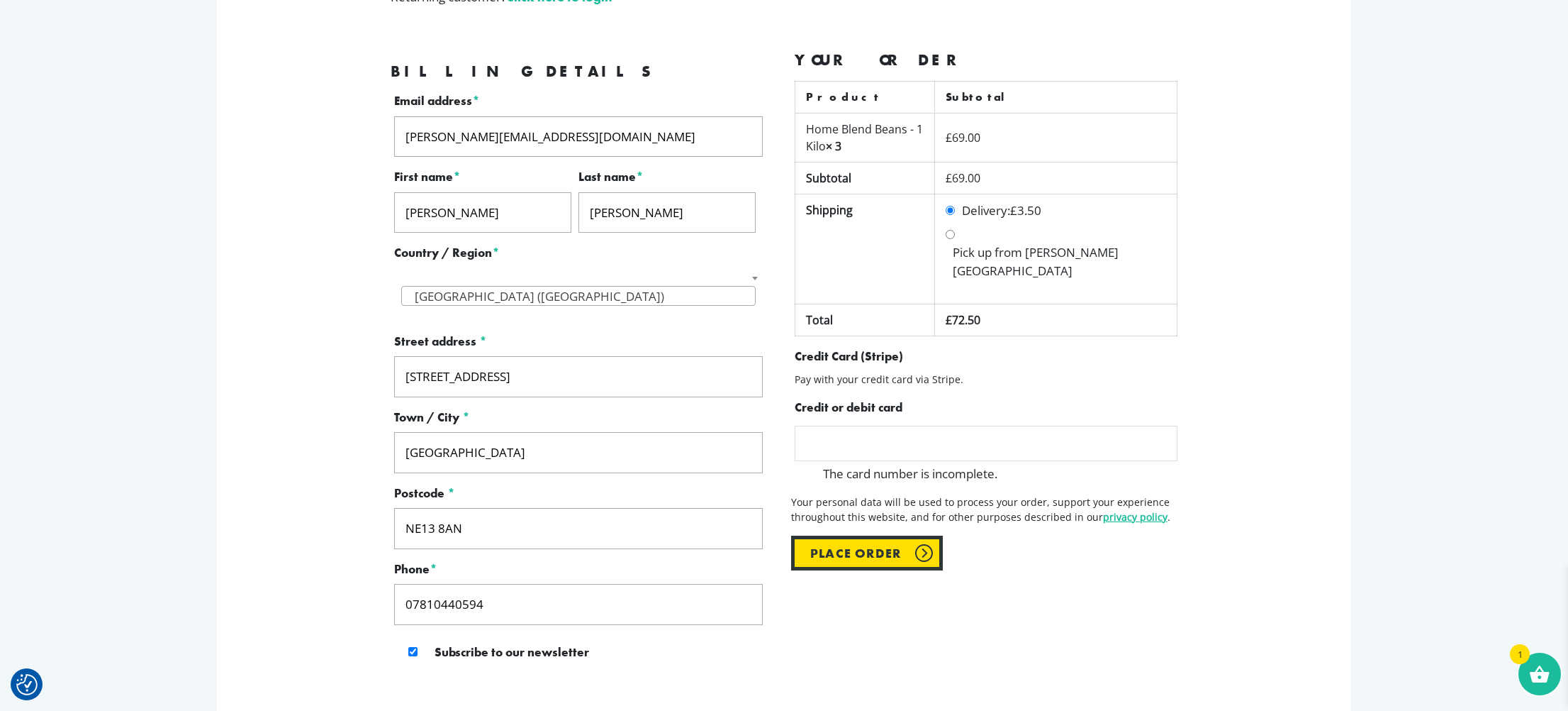
scroll to position [574, 0]
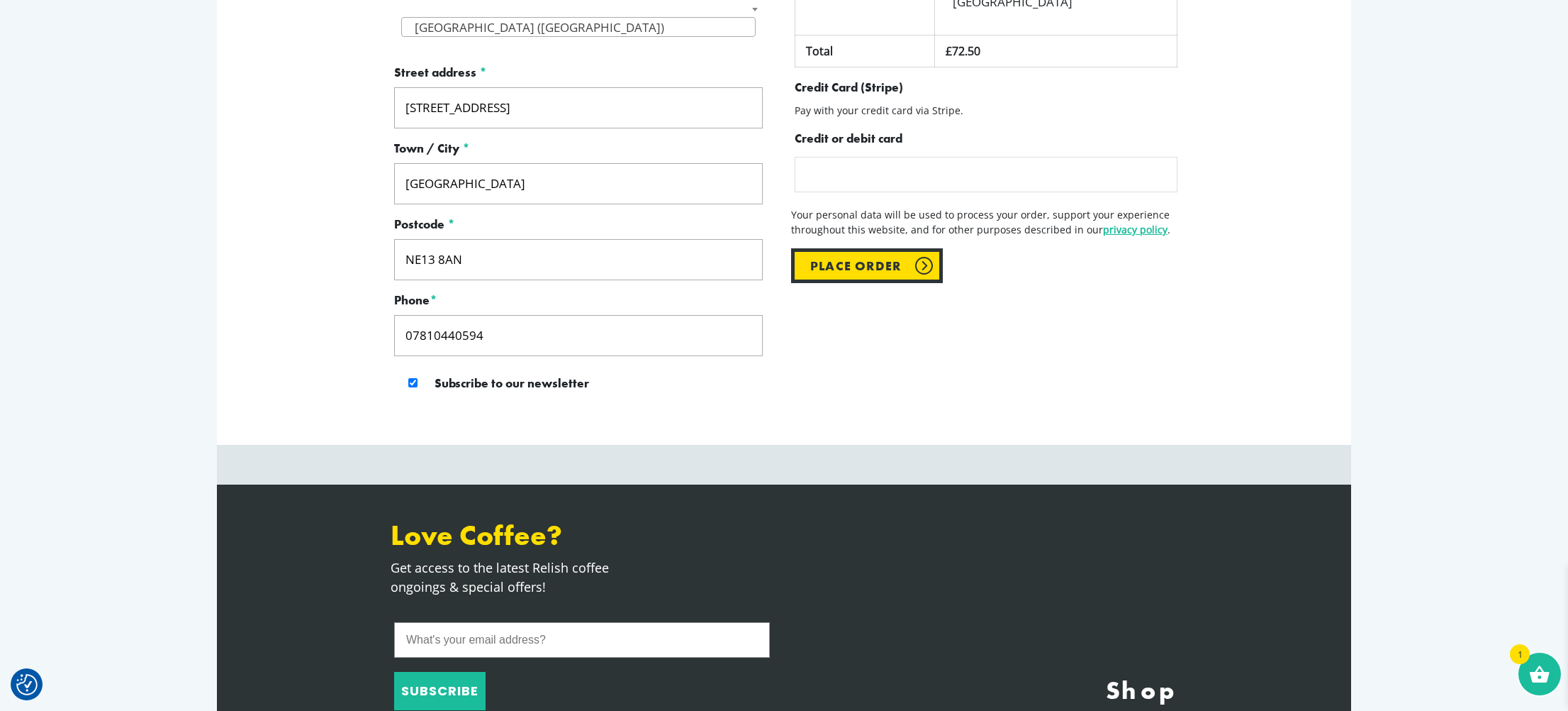
click at [875, 248] on button "Place order" at bounding box center [867, 265] width 152 height 35
